Goal: Task Accomplishment & Management: Manage account settings

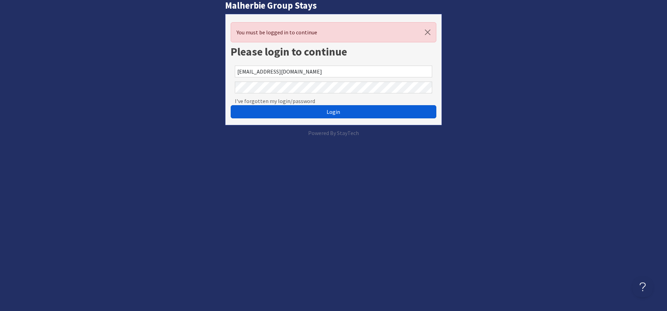
click at [334, 112] on span "Login" at bounding box center [333, 111] width 14 height 7
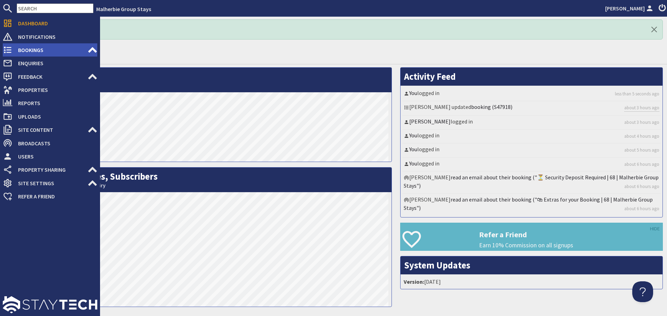
click at [34, 49] on span "Bookings" at bounding box center [50, 49] width 75 height 11
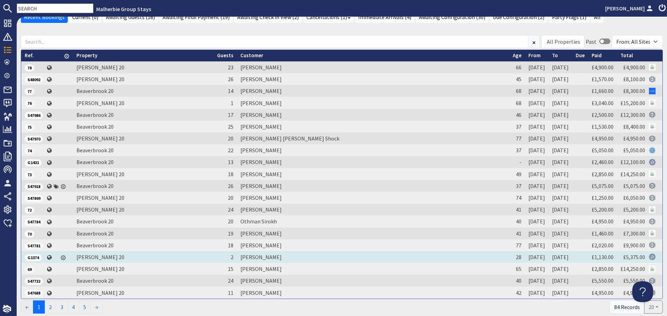
scroll to position [64, 0]
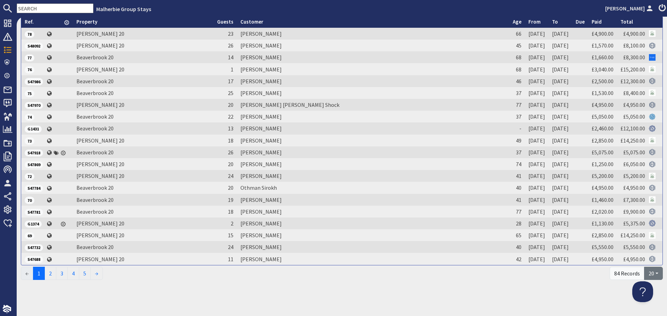
click at [652, 274] on button "20" at bounding box center [653, 273] width 19 height 13
click at [643, 245] on link "50" at bounding box center [641, 246] width 32 height 11
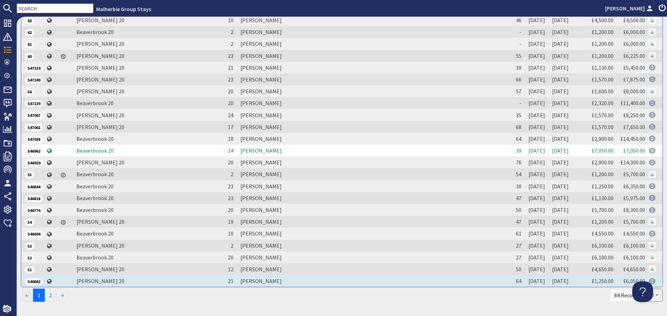
scroll to position [420, 0]
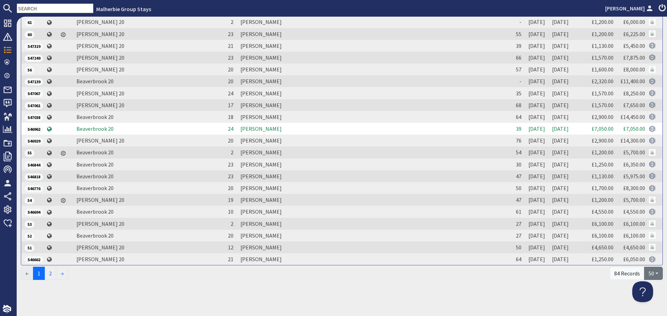
click at [652, 272] on button "50" at bounding box center [653, 273] width 19 height 13
click at [649, 235] on link "20" at bounding box center [646, 235] width 32 height 11
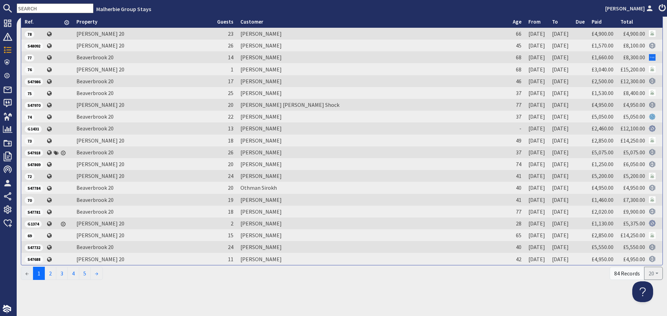
scroll to position [64, 0]
click at [651, 274] on button "20" at bounding box center [653, 273] width 19 height 13
click at [642, 247] on link "50" at bounding box center [646, 246] width 32 height 11
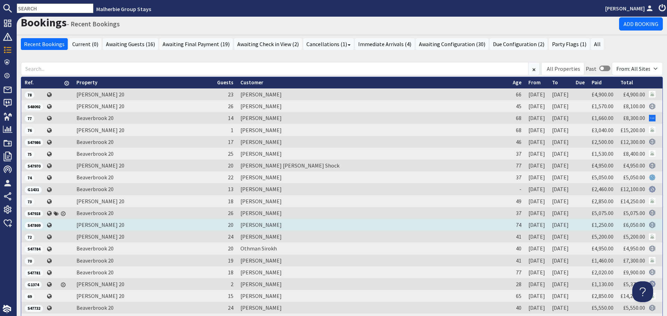
scroll to position [0, 0]
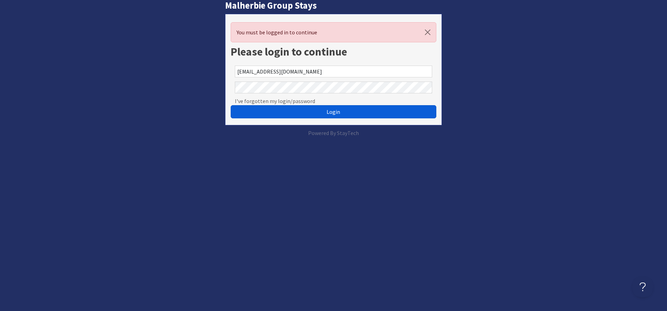
click at [332, 112] on span "Login" at bounding box center [333, 111] width 14 height 7
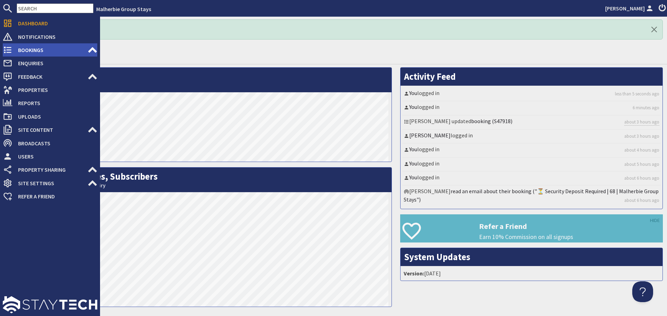
click at [29, 47] on span "Bookings" at bounding box center [50, 49] width 75 height 11
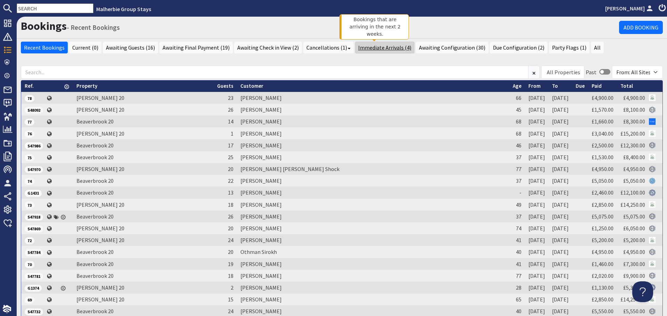
click at [373, 48] on link "Immediate Arrivals (4)" at bounding box center [384, 48] width 59 height 12
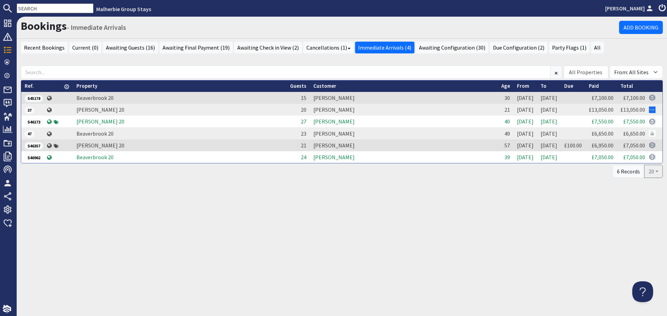
click at [35, 124] on span "S46173" at bounding box center [34, 122] width 18 height 7
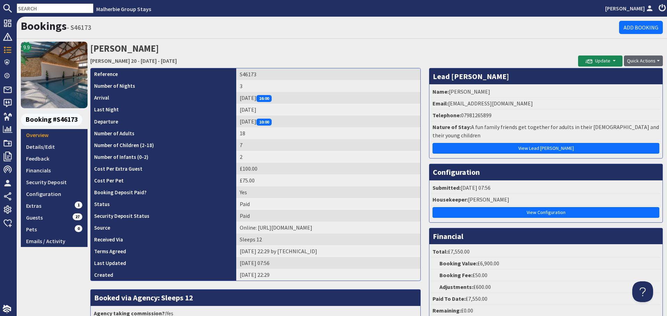
click at [652, 60] on button "Quick Actions" at bounding box center [643, 61] width 39 height 11
click at [618, 98] on link "Print" at bounding box center [629, 97] width 55 height 11
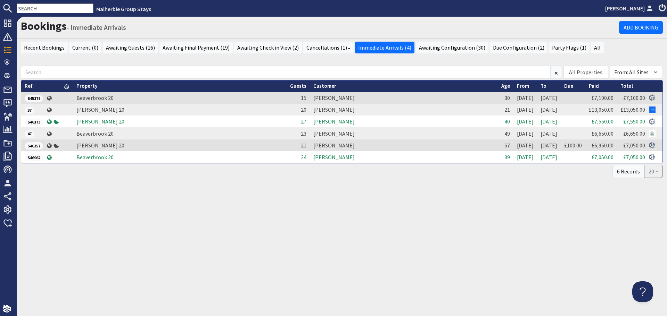
click at [36, 158] on span "S46962" at bounding box center [34, 158] width 18 height 7
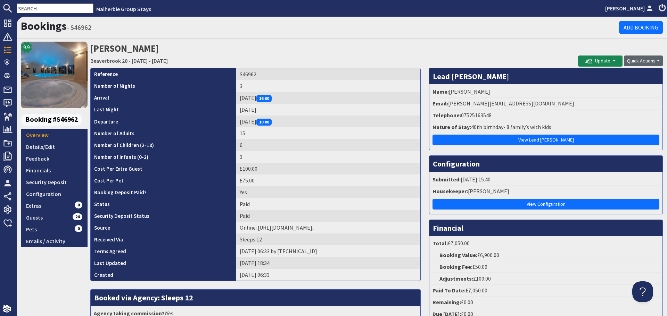
click at [642, 61] on button "Quick Actions" at bounding box center [643, 61] width 39 height 11
click at [611, 98] on link "Print" at bounding box center [629, 97] width 55 height 11
